Goal: Information Seeking & Learning: Compare options

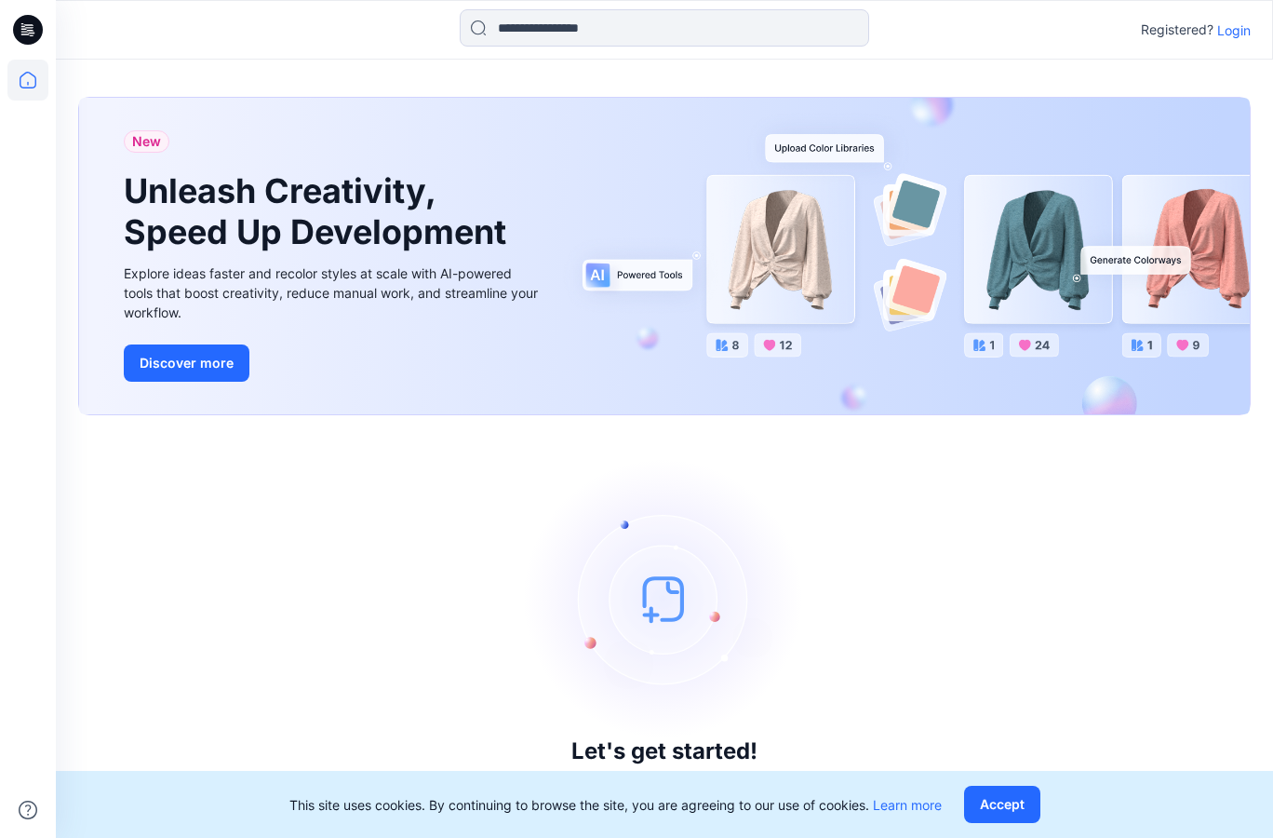
click at [1230, 27] on p "Login" at bounding box center [1234, 30] width 34 height 20
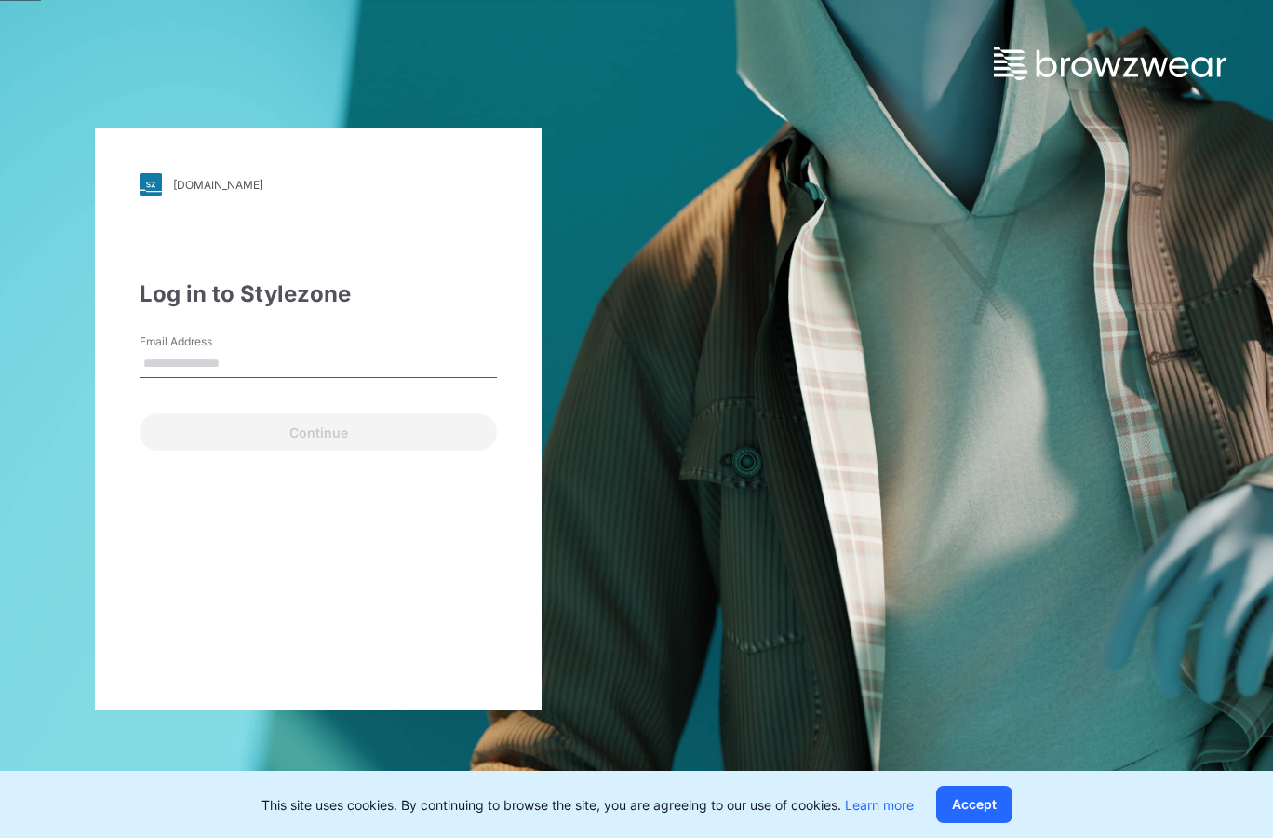
click at [245, 352] on input "Email Address" at bounding box center [318, 364] width 357 height 28
type input "**********"
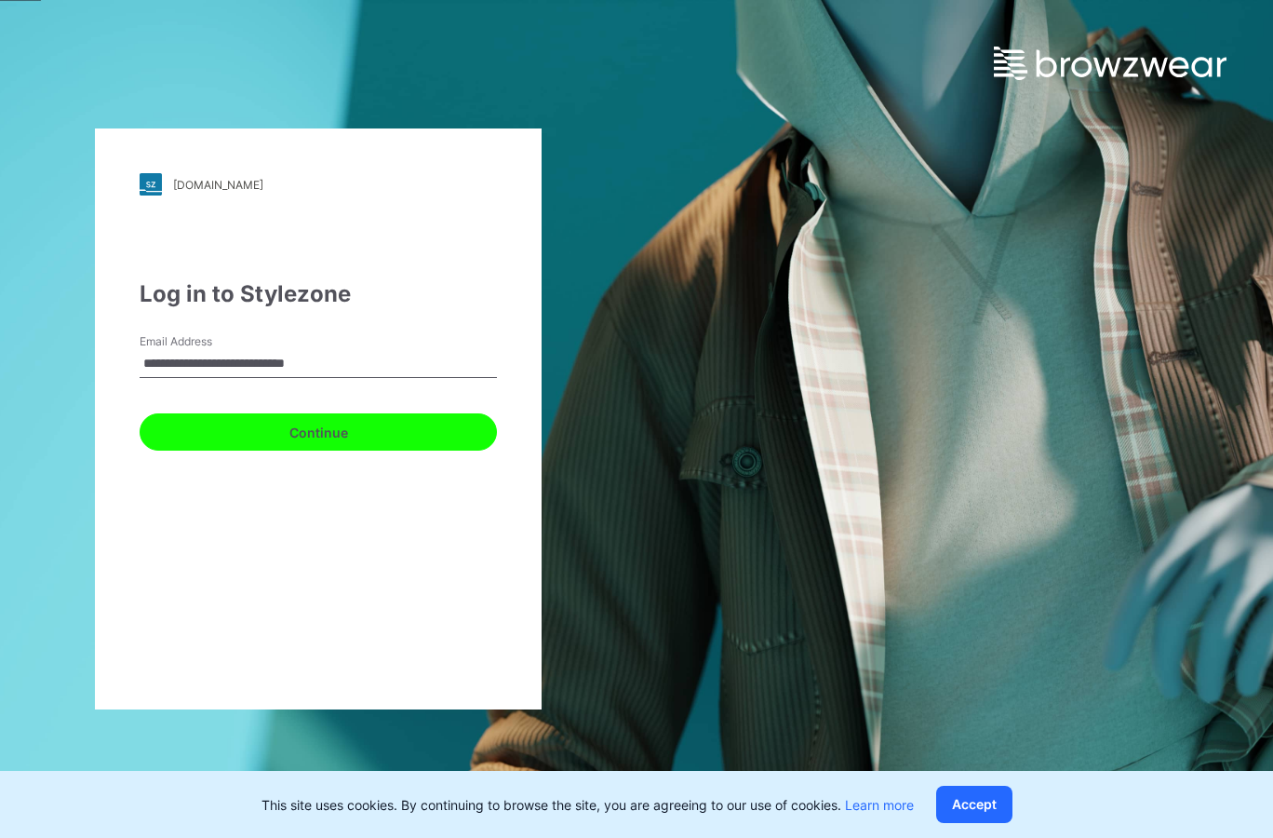
drag, startPoint x: 282, startPoint y: 427, endPoint x: 261, endPoint y: 428, distance: 21.4
click at [282, 427] on button "Continue" at bounding box center [318, 431] width 357 height 37
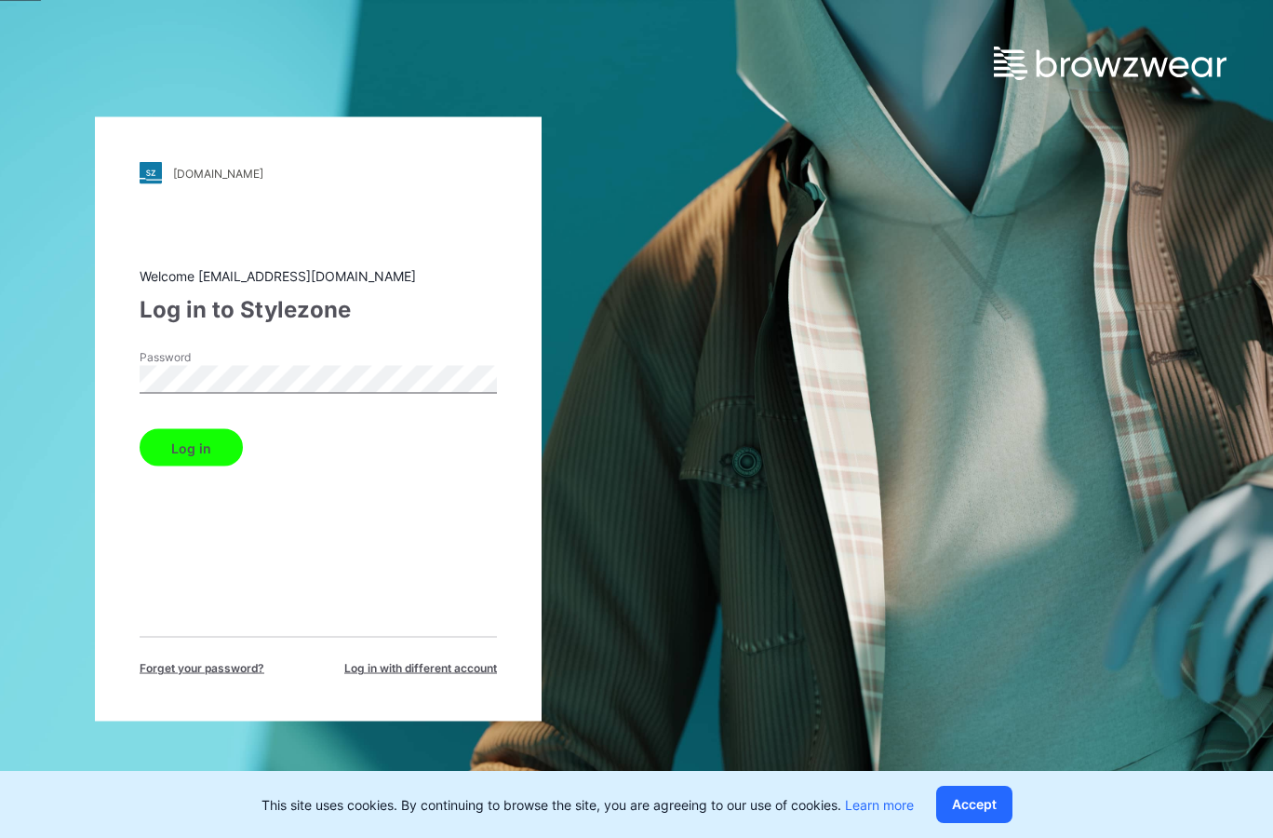
click at [187, 446] on button "Log in" at bounding box center [191, 447] width 103 height 37
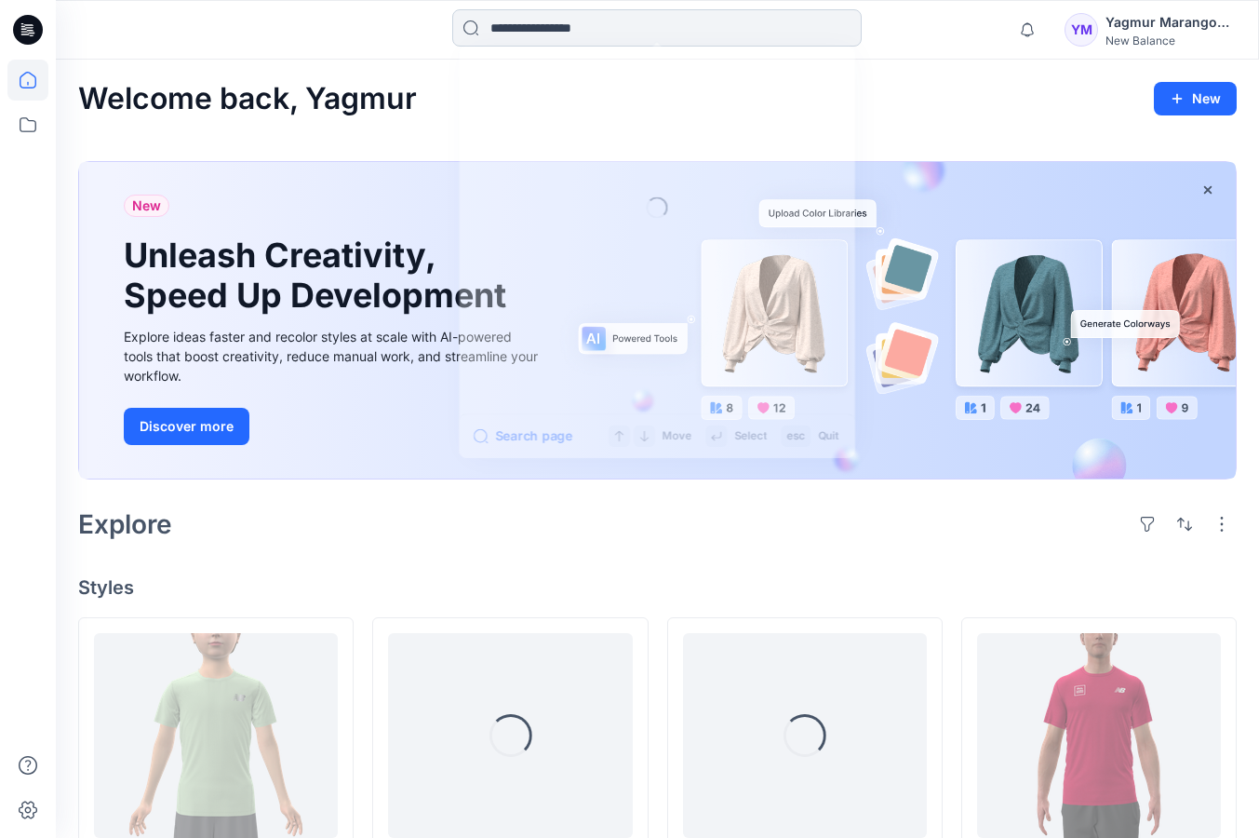
click at [595, 41] on input at bounding box center [656, 27] width 409 height 37
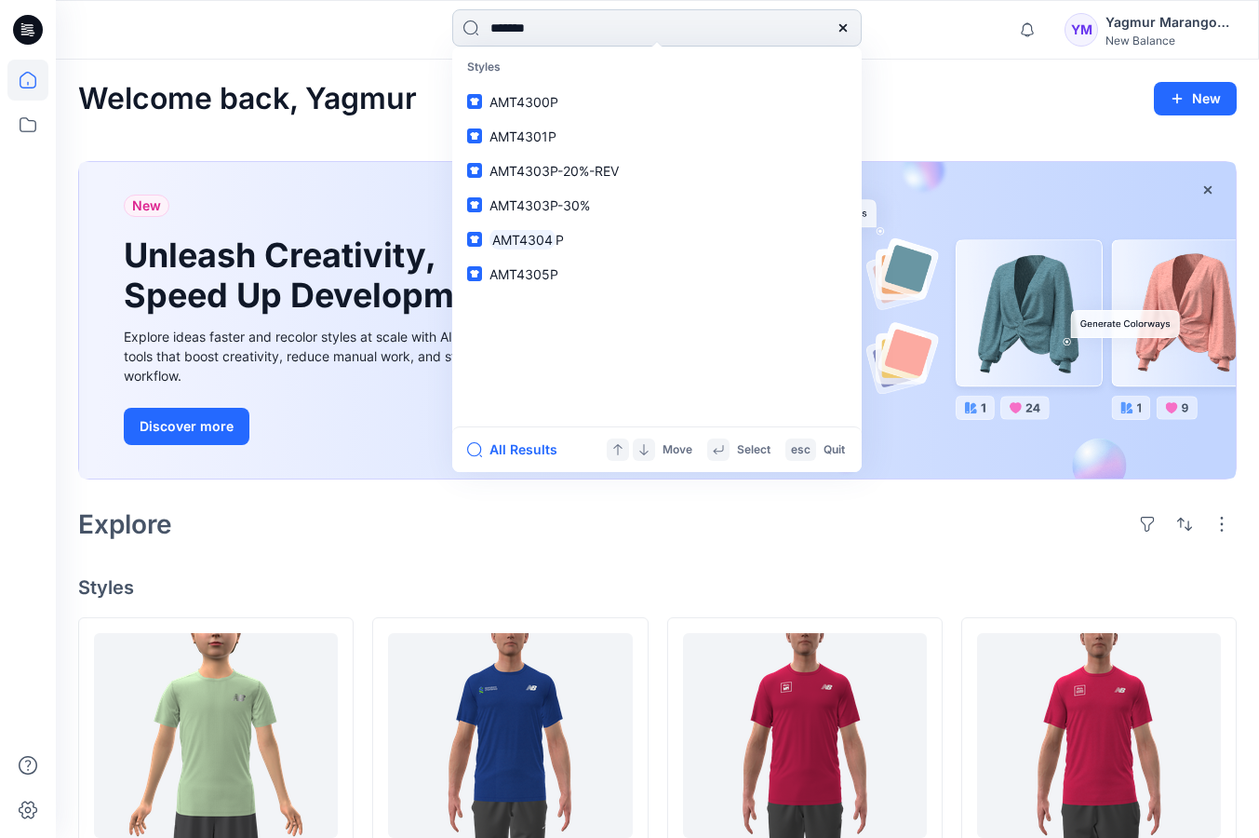
type input "********"
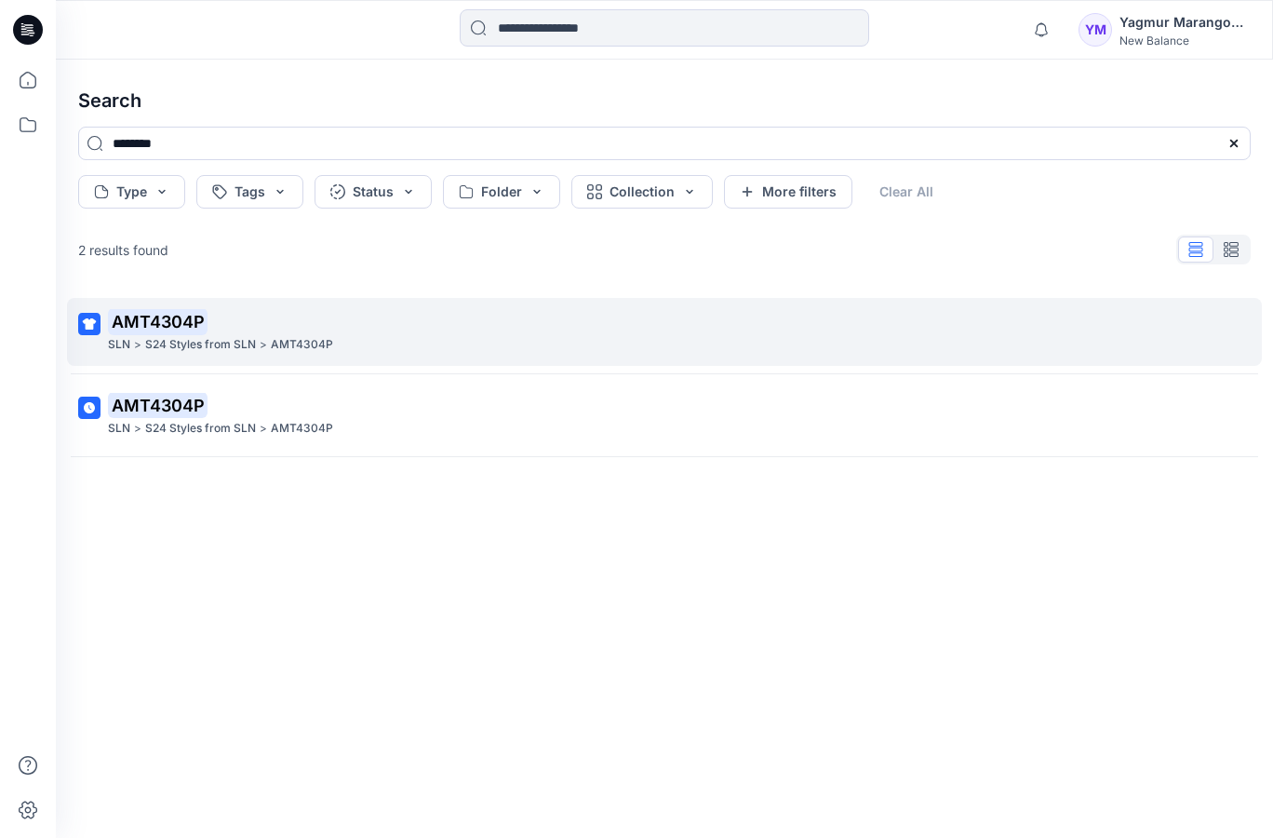
click at [328, 309] on p "AMT4304P" at bounding box center [662, 322] width 1109 height 26
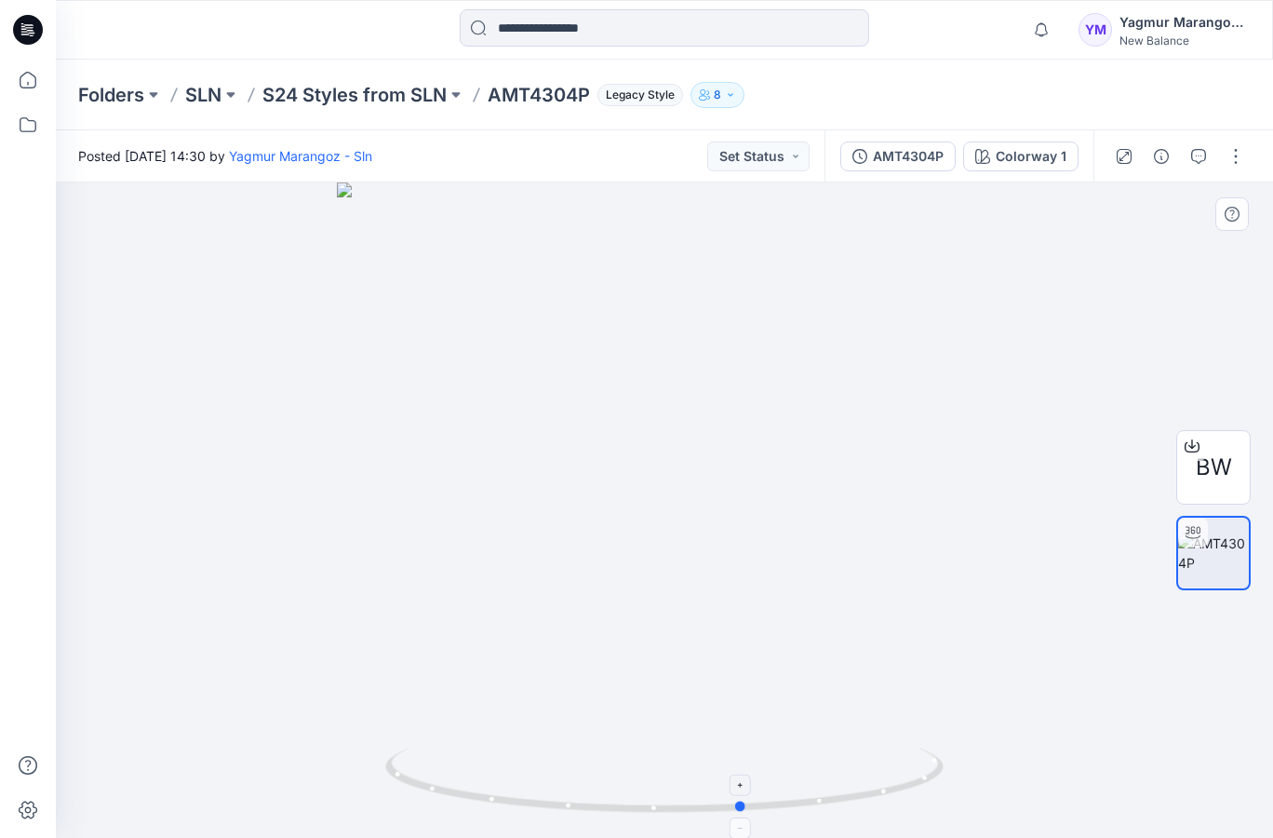
drag, startPoint x: 911, startPoint y: 785, endPoint x: 432, endPoint y: 771, distance: 479.4
click at [432, 771] on icon at bounding box center [666, 782] width 563 height 70
drag, startPoint x: 920, startPoint y: 782, endPoint x: 932, endPoint y: 784, distance: 12.4
click at [932, 784] on icon at bounding box center [666, 782] width 563 height 70
drag, startPoint x: 911, startPoint y: 789, endPoint x: 542, endPoint y: 798, distance: 369.6
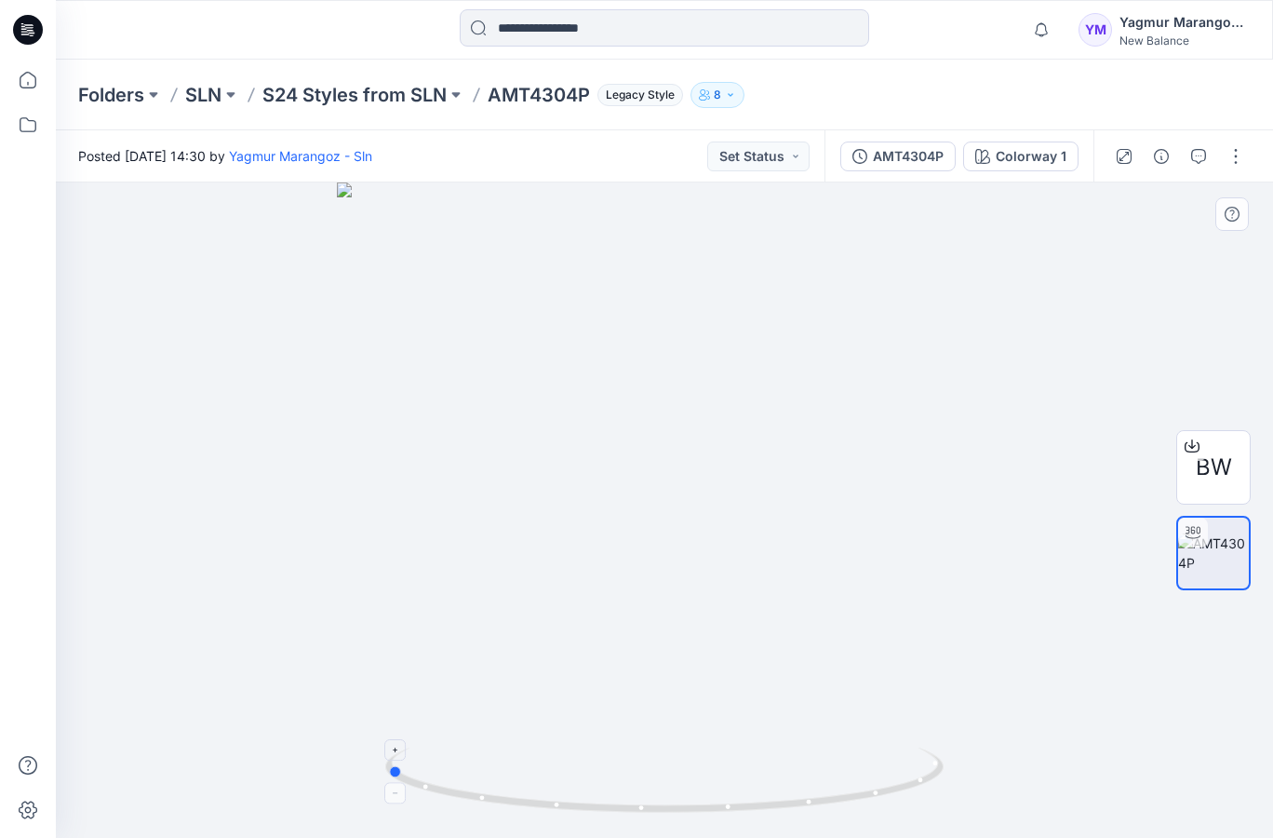
click at [542, 798] on icon at bounding box center [666, 782] width 563 height 70
drag, startPoint x: 889, startPoint y: 787, endPoint x: 636, endPoint y: 781, distance: 253.2
click at [636, 781] on icon at bounding box center [666, 782] width 563 height 70
drag, startPoint x: 916, startPoint y: 789, endPoint x: 935, endPoint y: 781, distance: 21.3
click at [935, 781] on icon at bounding box center [666, 782] width 563 height 70
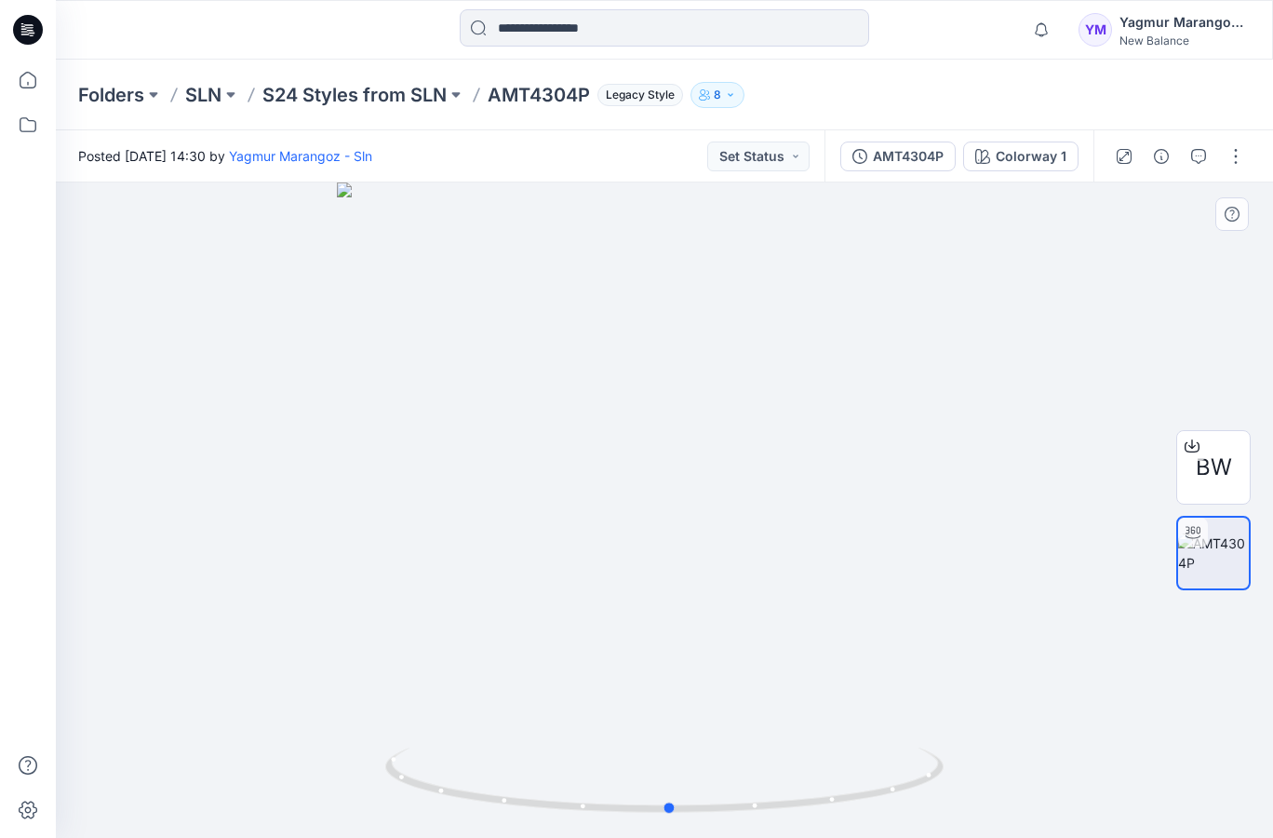
drag, startPoint x: 931, startPoint y: 764, endPoint x: 383, endPoint y: 729, distance: 548.3
click at [383, 729] on div at bounding box center [664, 509] width 1217 height 655
click at [607, 36] on input at bounding box center [664, 27] width 409 height 37
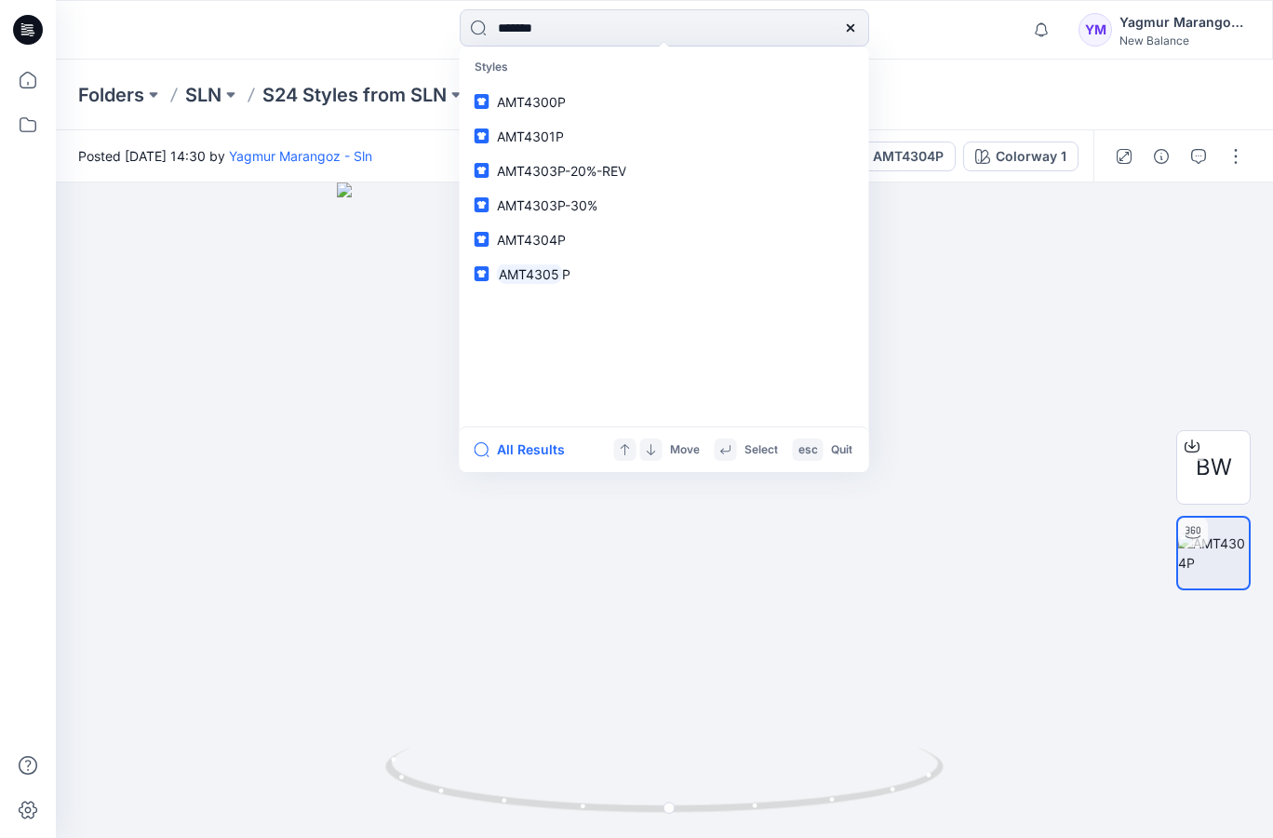
type input "********"
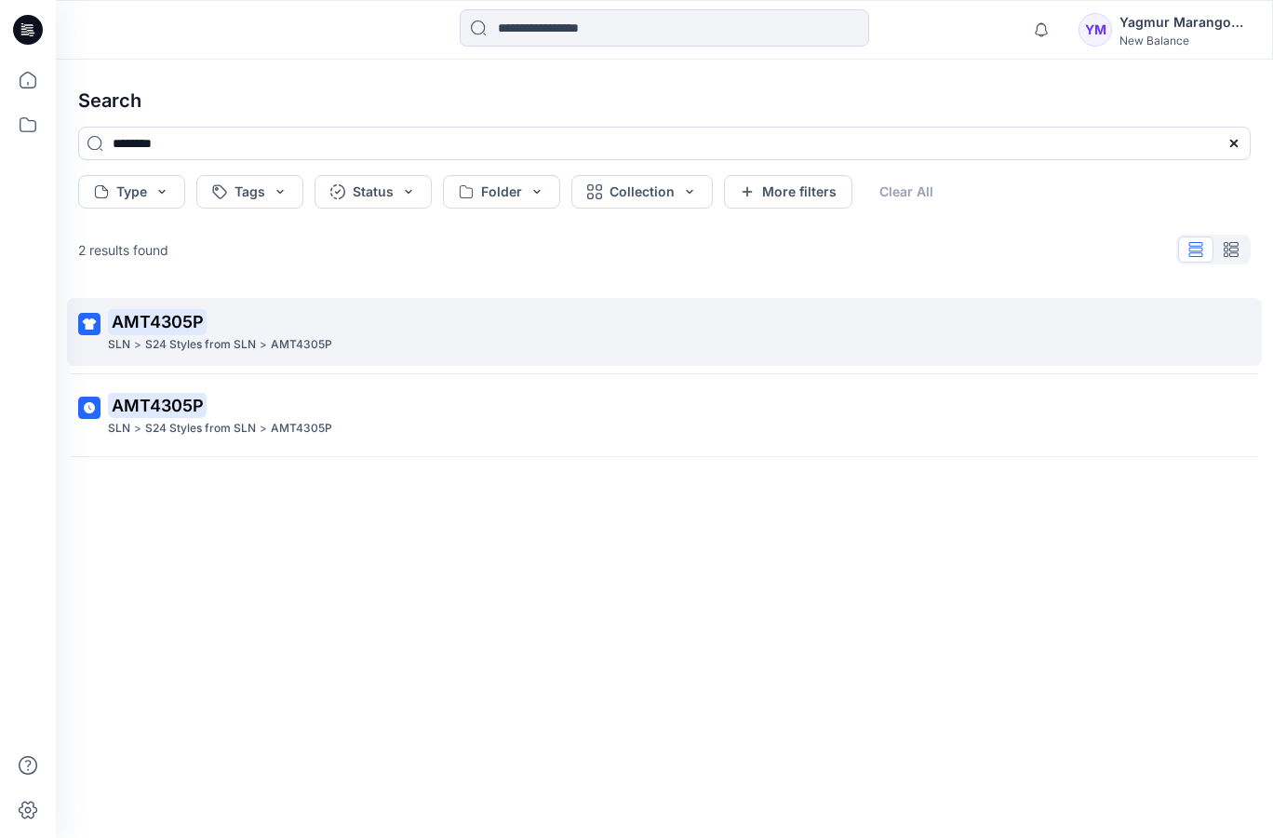
click at [282, 309] on p "AMT4305P" at bounding box center [662, 322] width 1109 height 26
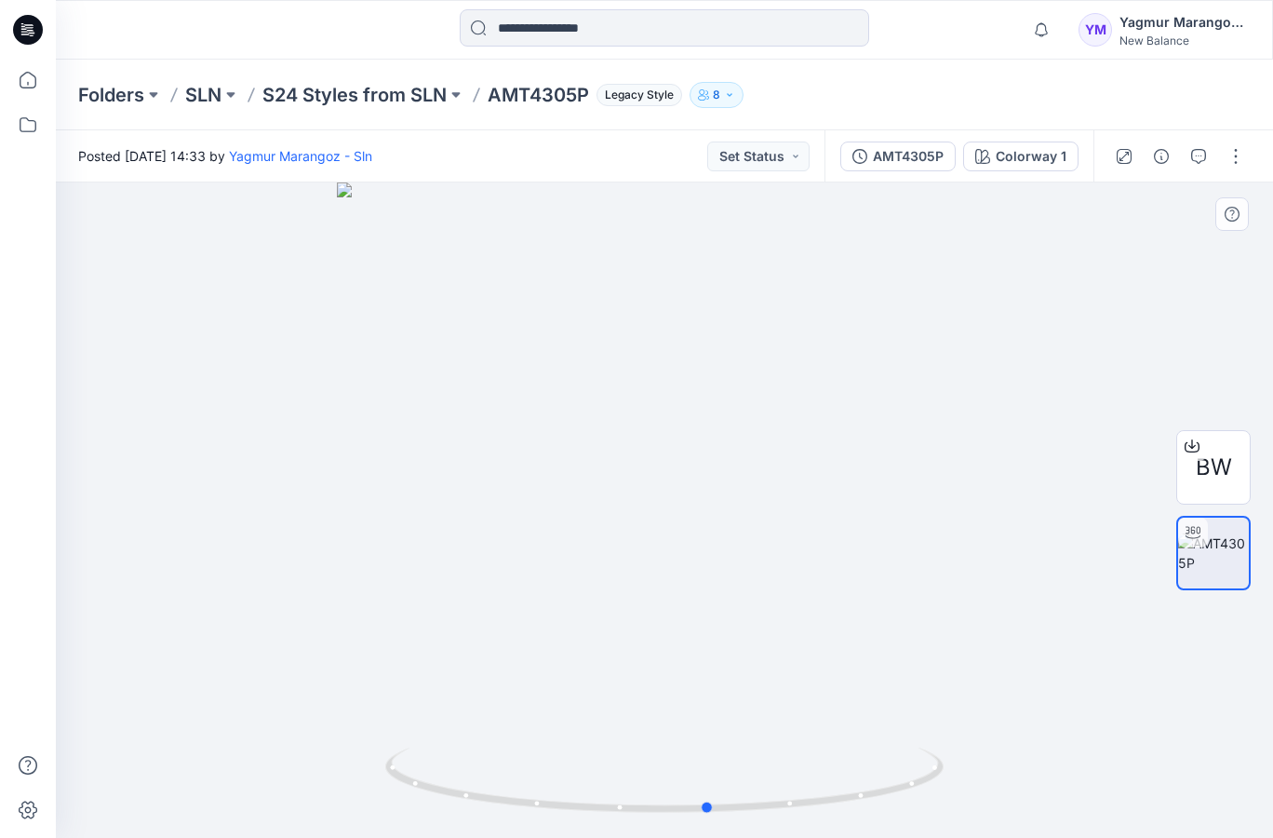
drag, startPoint x: 910, startPoint y: 790, endPoint x: 965, endPoint y: 785, distance: 55.1
click at [965, 785] on div at bounding box center [664, 509] width 1217 height 655
click at [606, 27] on input at bounding box center [664, 27] width 409 height 37
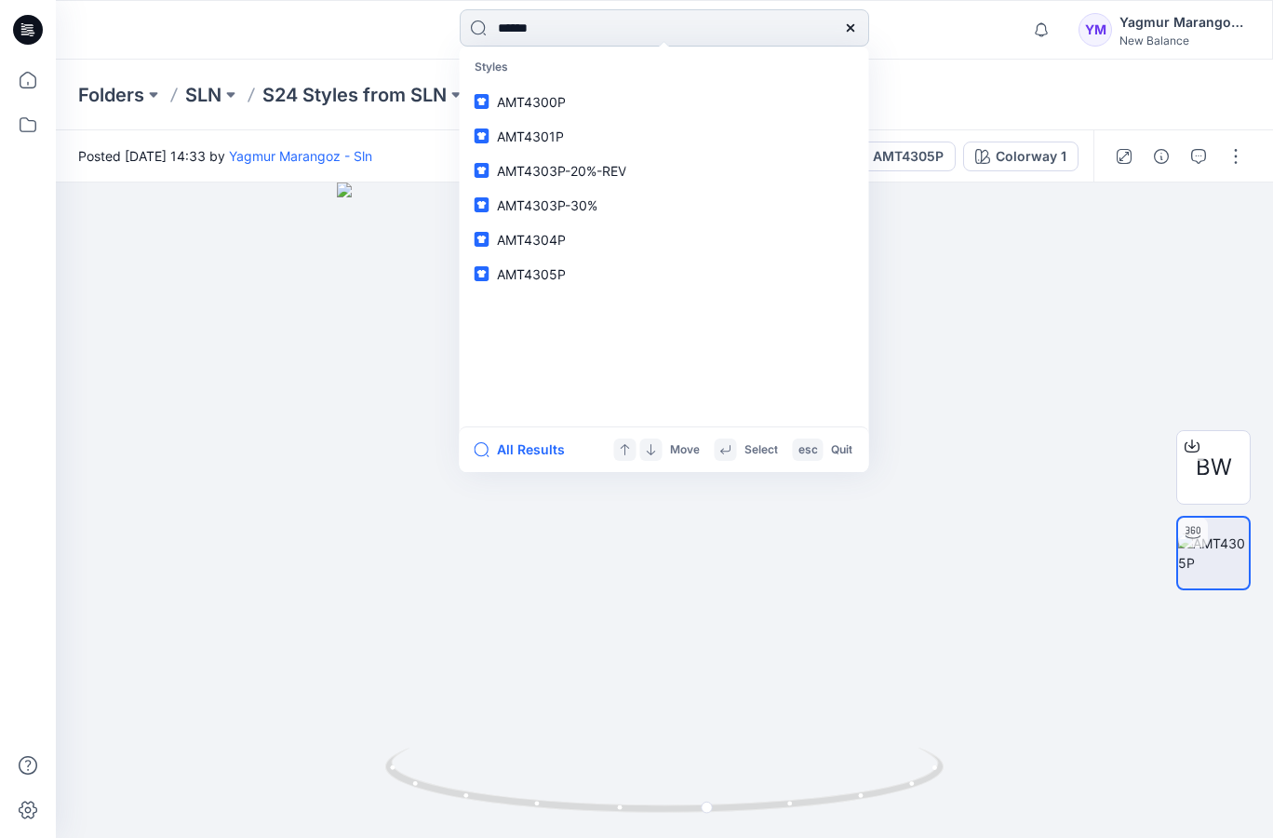
type input "*******"
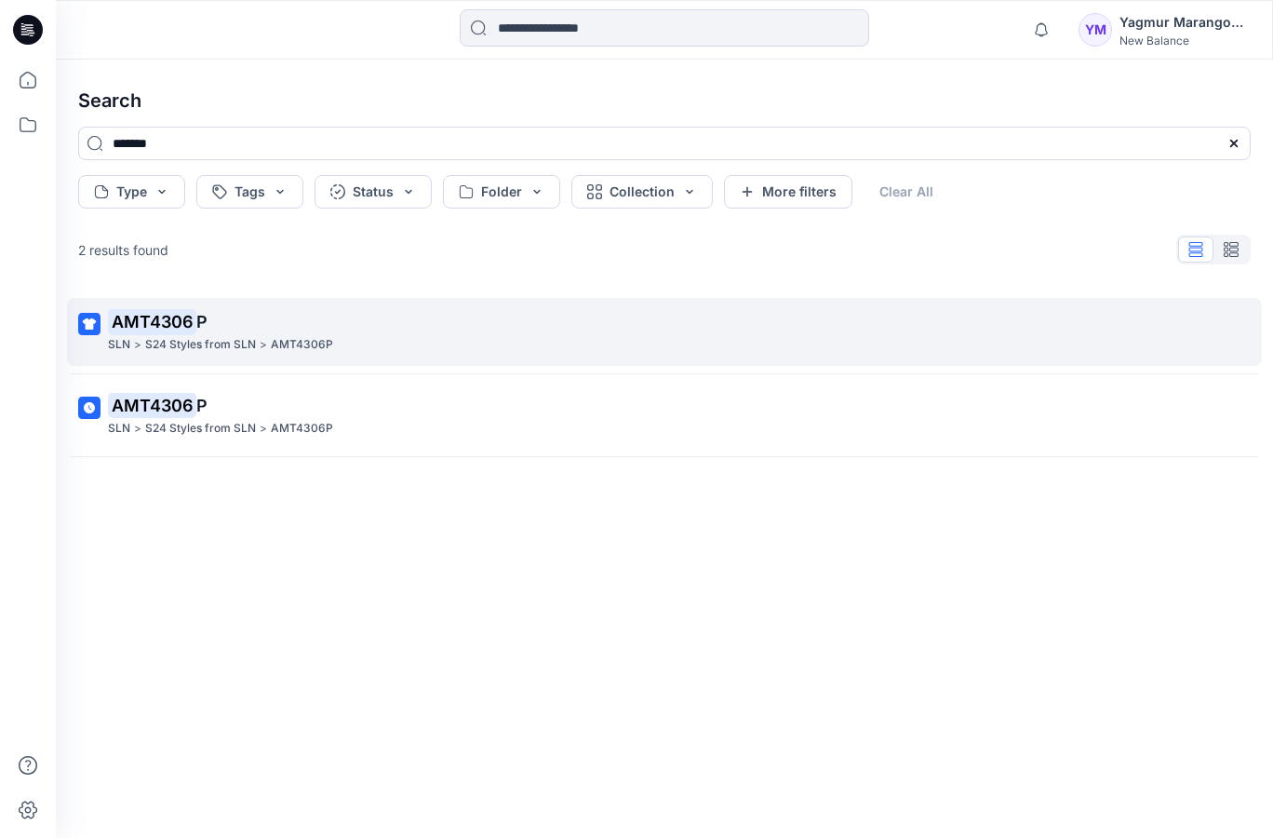
click at [387, 309] on p "AMT4306 P" at bounding box center [662, 322] width 1109 height 26
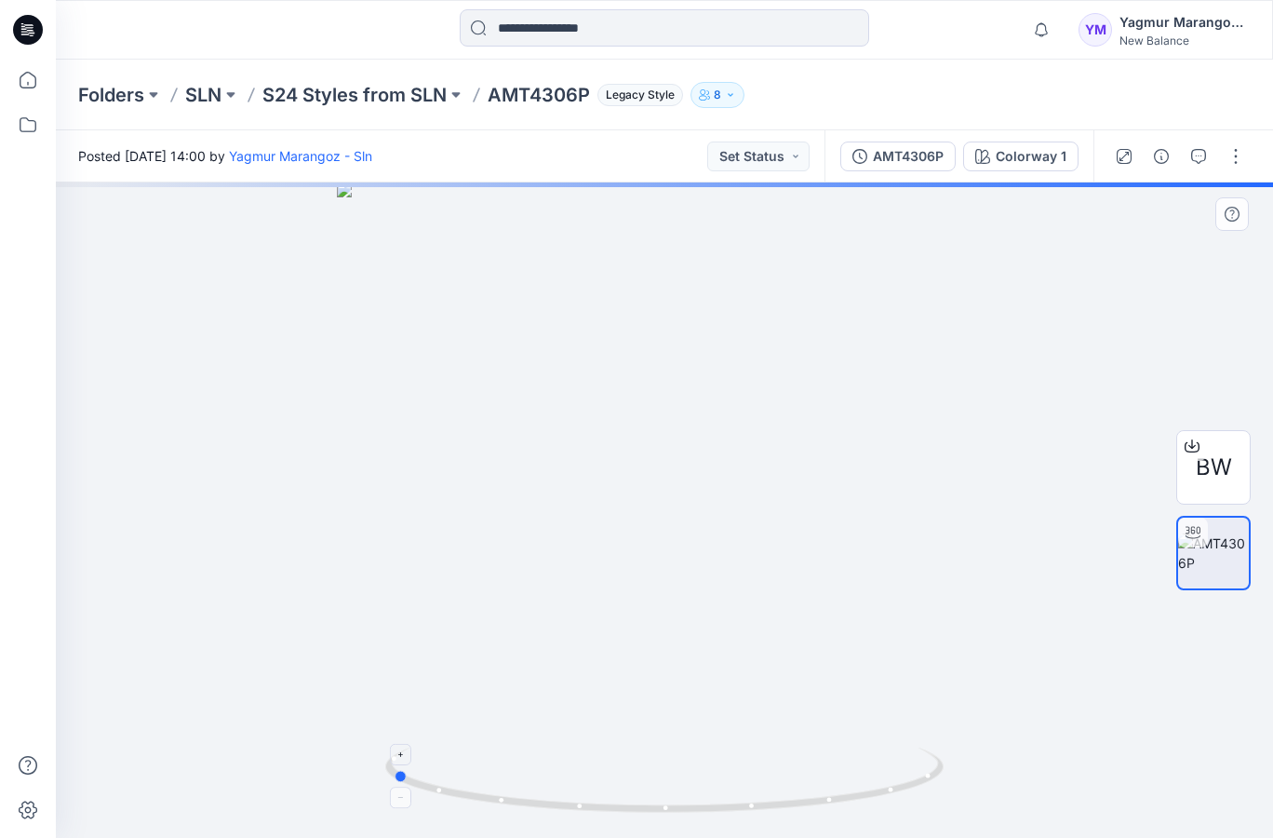
drag, startPoint x: 912, startPoint y: 784, endPoint x: 639, endPoint y: 804, distance: 273.4
click at [639, 804] on icon at bounding box center [666, 782] width 563 height 70
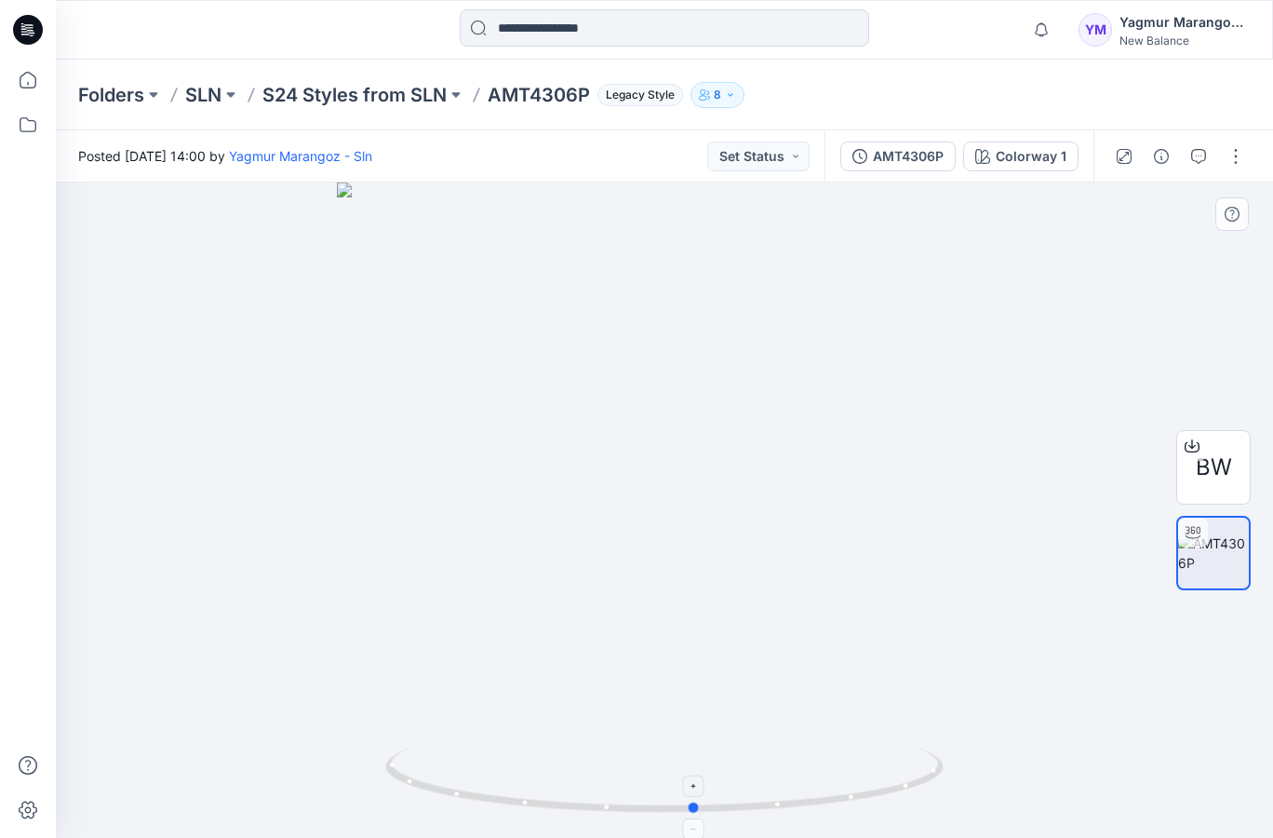
drag, startPoint x: 751, startPoint y: 805, endPoint x: 909, endPoint y: 783, distance: 159.8
click at [909, 783] on icon at bounding box center [666, 782] width 563 height 70
drag, startPoint x: 677, startPoint y: 811, endPoint x: 685, endPoint y: 796, distance: 17.9
click at [685, 796] on icon at bounding box center [666, 782] width 563 height 70
